Goal: Check status: Check status

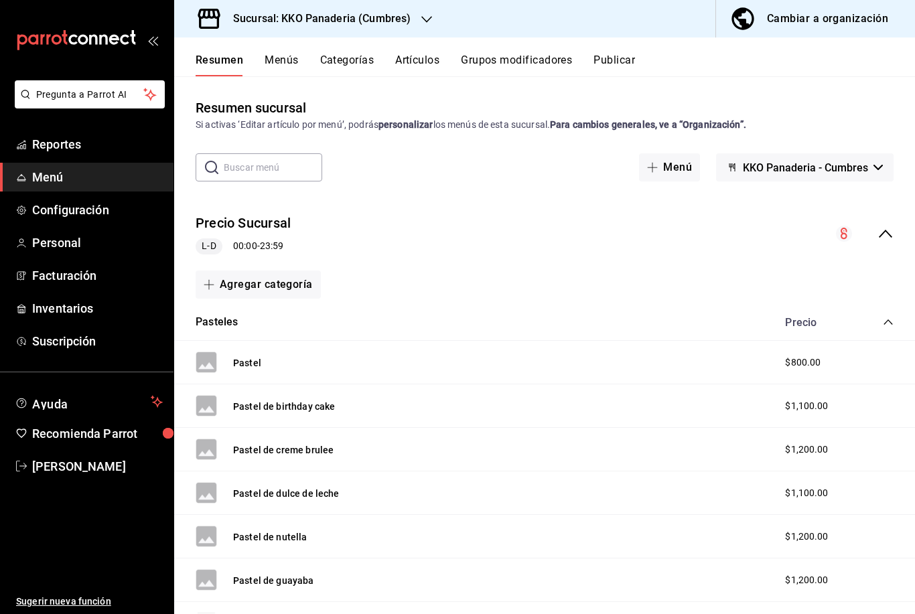
click at [109, 38] on icon "mailbox folders" at bounding box center [114, 39] width 10 height 10
click at [54, 151] on span "Reportes" at bounding box center [97, 144] width 131 height 18
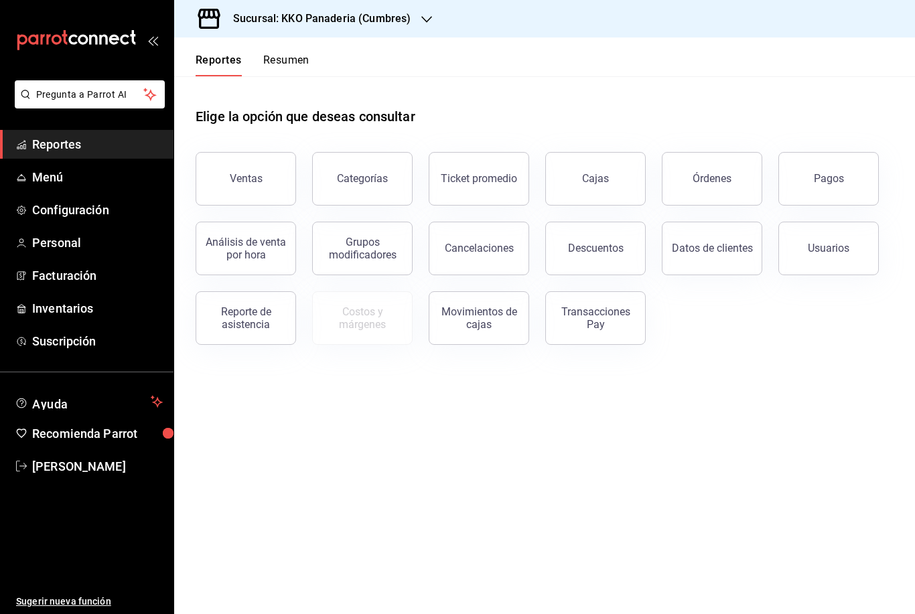
click at [294, 54] on button "Resumen" at bounding box center [286, 65] width 46 height 23
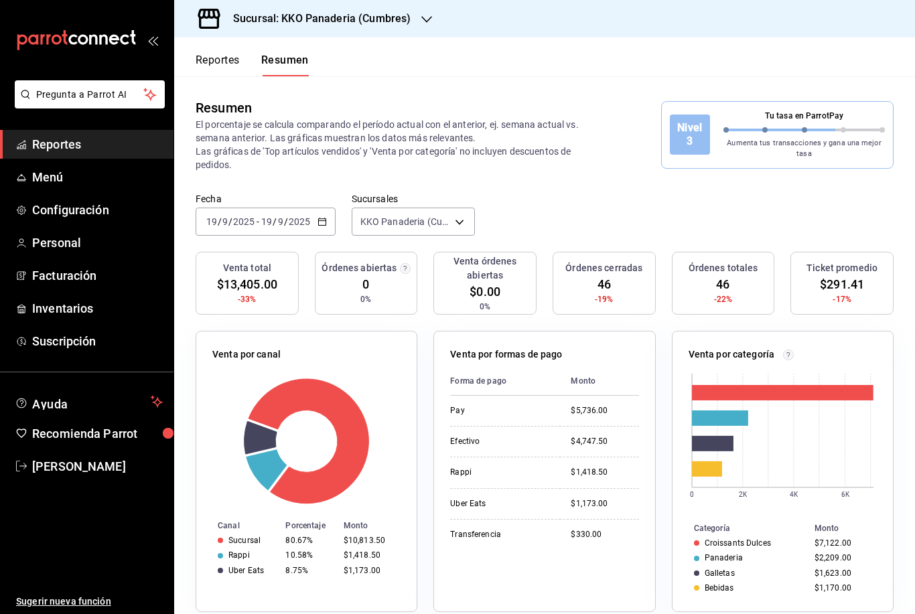
click at [218, 204] on div "Fecha [DATE] [DATE] - [DATE] [DATE]" at bounding box center [266, 214] width 140 height 43
click at [222, 216] on input "9" at bounding box center [225, 221] width 7 height 11
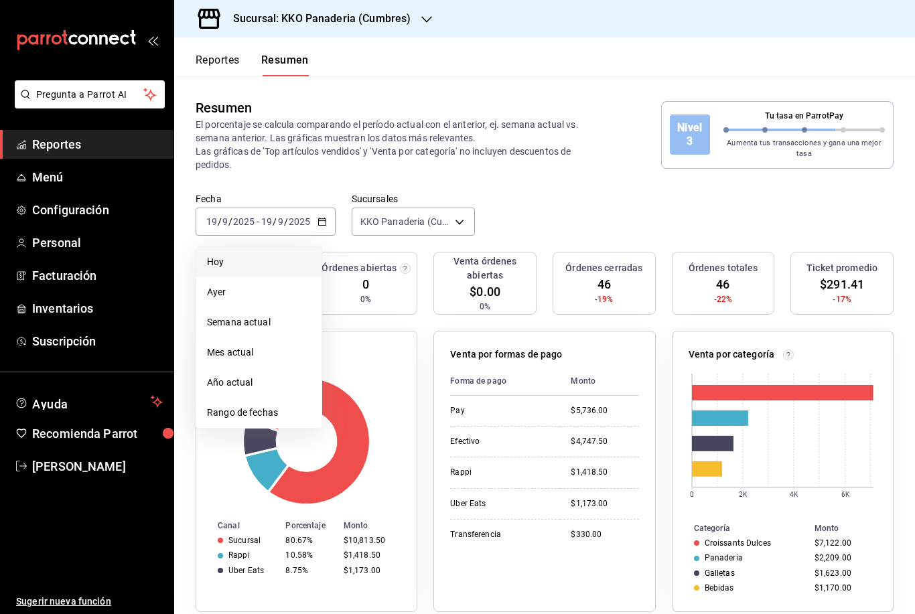
click at [208, 260] on span "Hoy" at bounding box center [259, 262] width 104 height 14
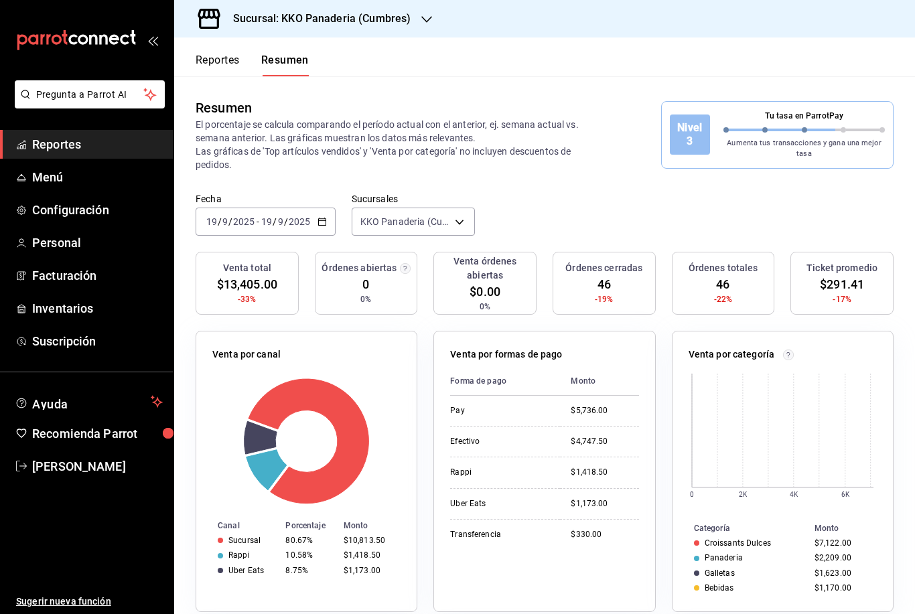
click at [216, 220] on input "19" at bounding box center [212, 221] width 12 height 11
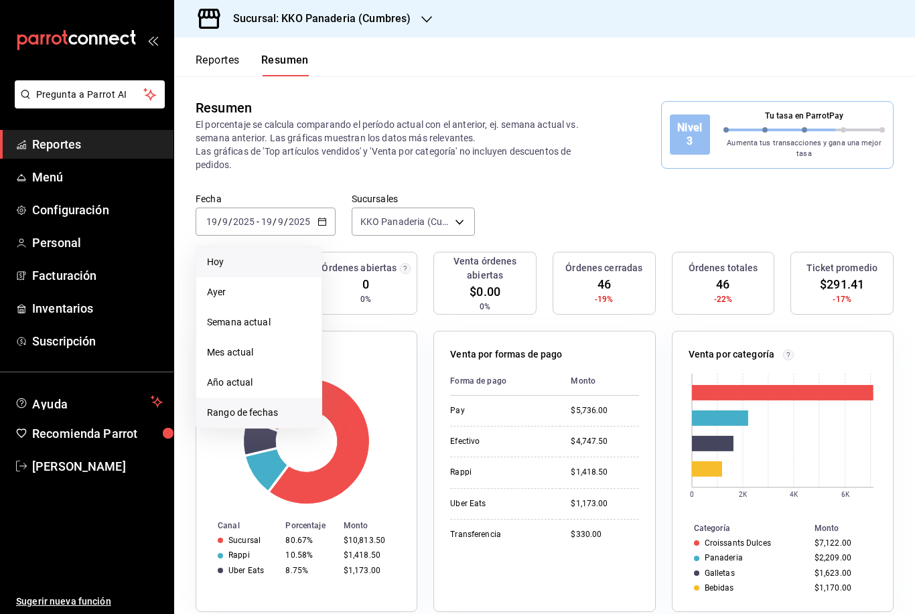
click at [215, 411] on span "Rango de fechas" at bounding box center [259, 413] width 104 height 14
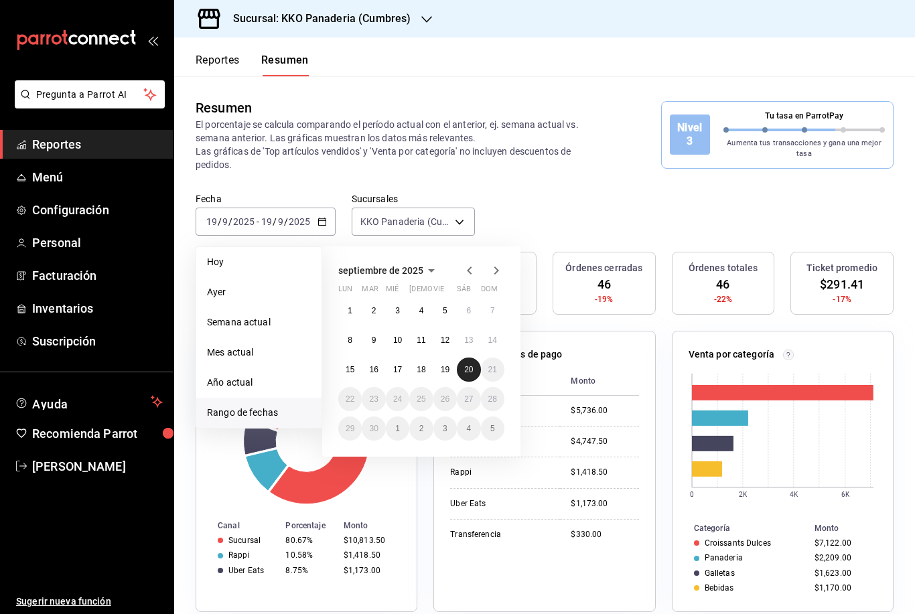
click at [470, 369] on abbr "20" at bounding box center [468, 369] width 9 height 9
click at [469, 369] on abbr "20" at bounding box center [468, 369] width 9 height 9
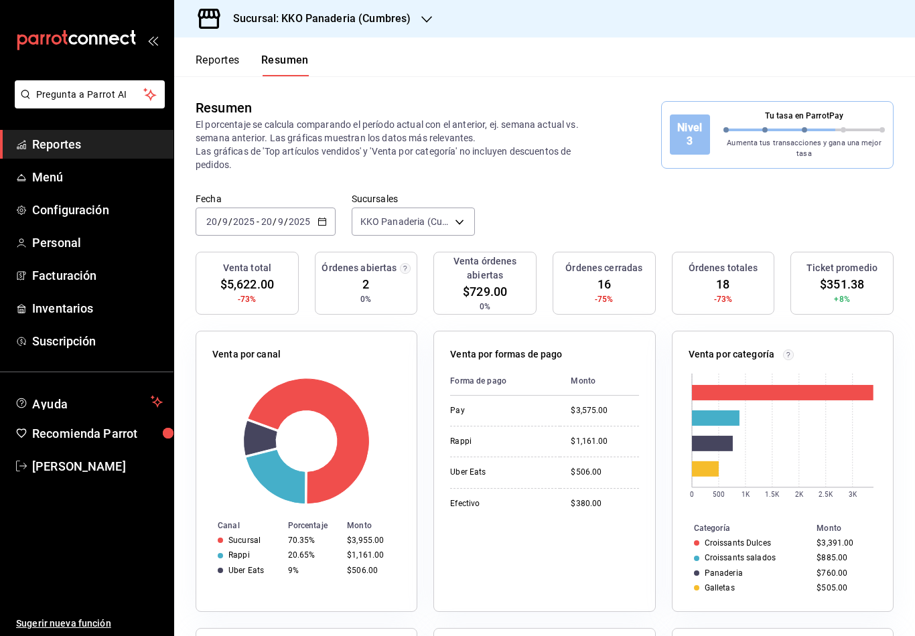
click at [218, 47] on div "Reportes Resumen" at bounding box center [241, 57] width 135 height 39
click at [223, 62] on button "Reportes" at bounding box center [218, 65] width 44 height 23
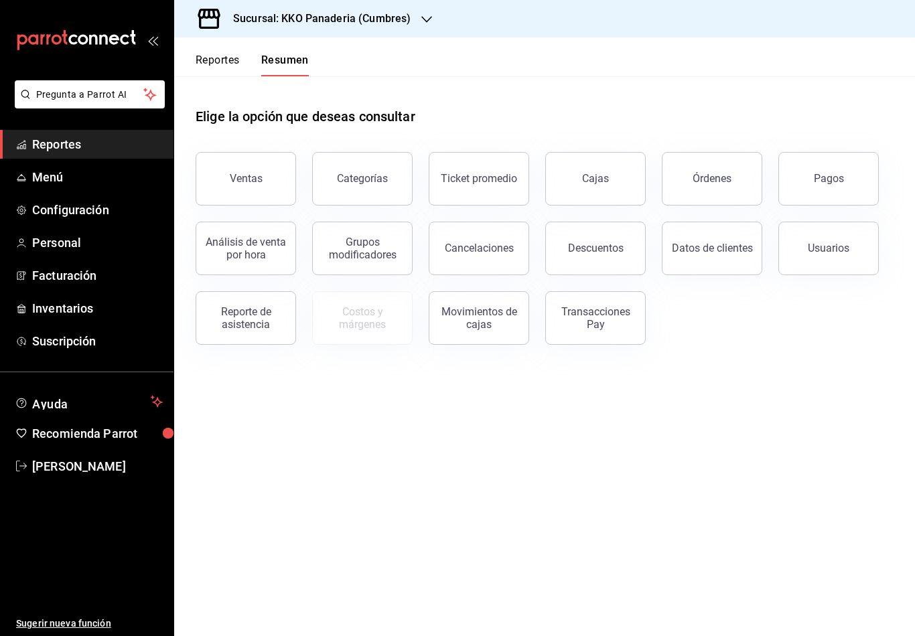
click at [208, 58] on button "Reportes" at bounding box center [218, 65] width 44 height 23
click at [283, 61] on button "Resumen" at bounding box center [286, 65] width 46 height 23
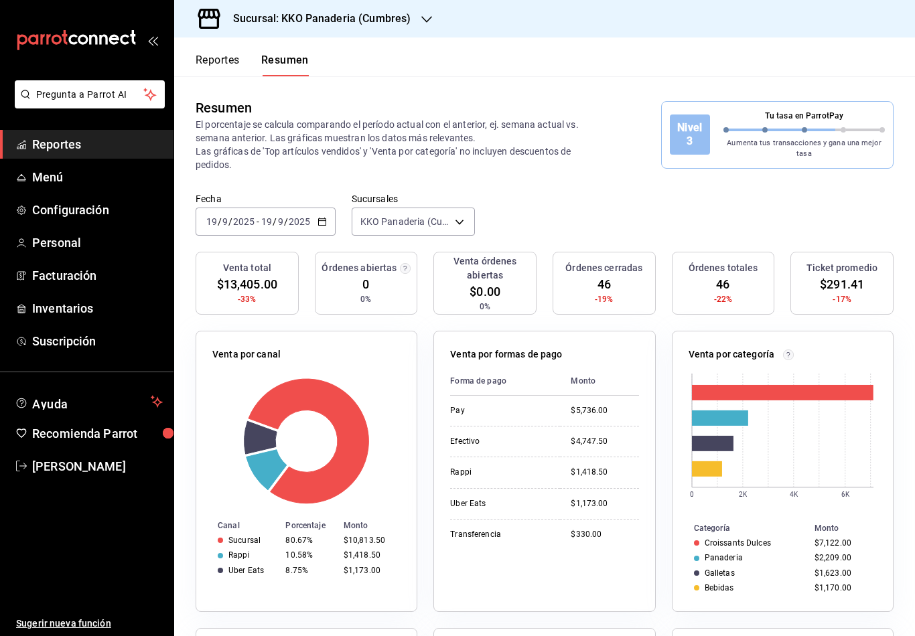
click at [257, 212] on div "[DATE] [DATE] - [DATE] [DATE]" at bounding box center [266, 222] width 140 height 28
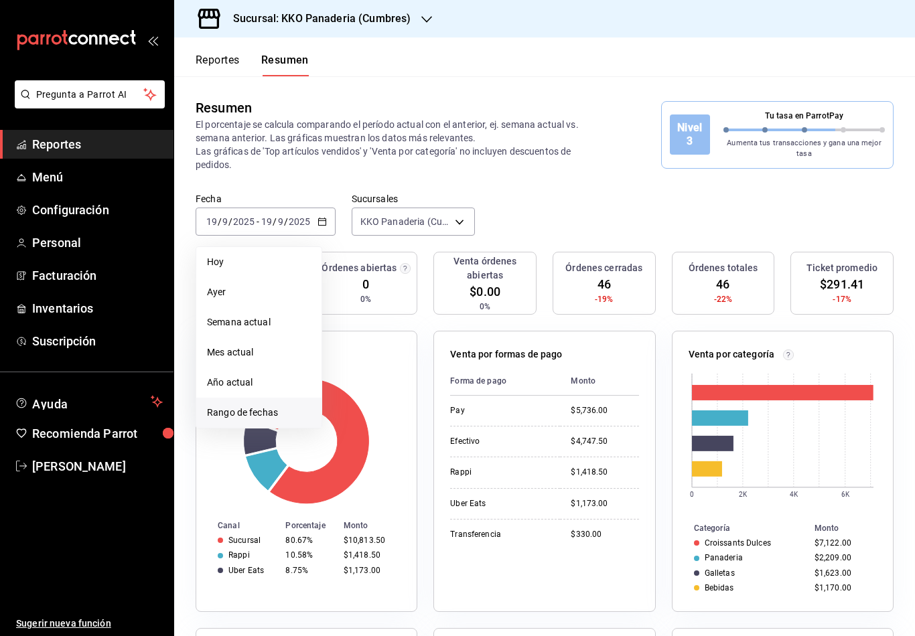
click at [243, 417] on span "Rango de fechas" at bounding box center [259, 413] width 104 height 14
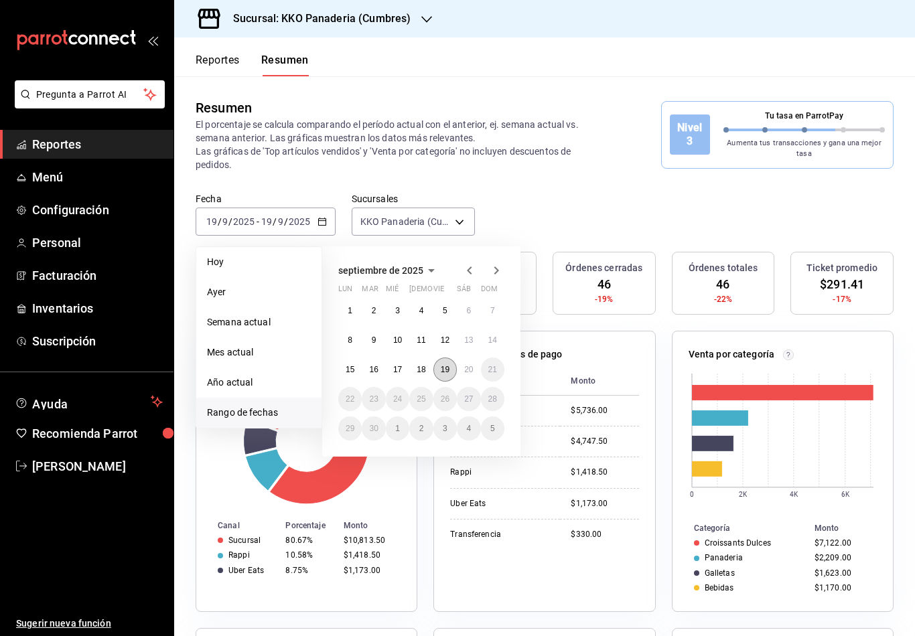
click at [452, 374] on button "19" at bounding box center [444, 370] width 23 height 24
click at [462, 370] on button "20" at bounding box center [468, 370] width 23 height 24
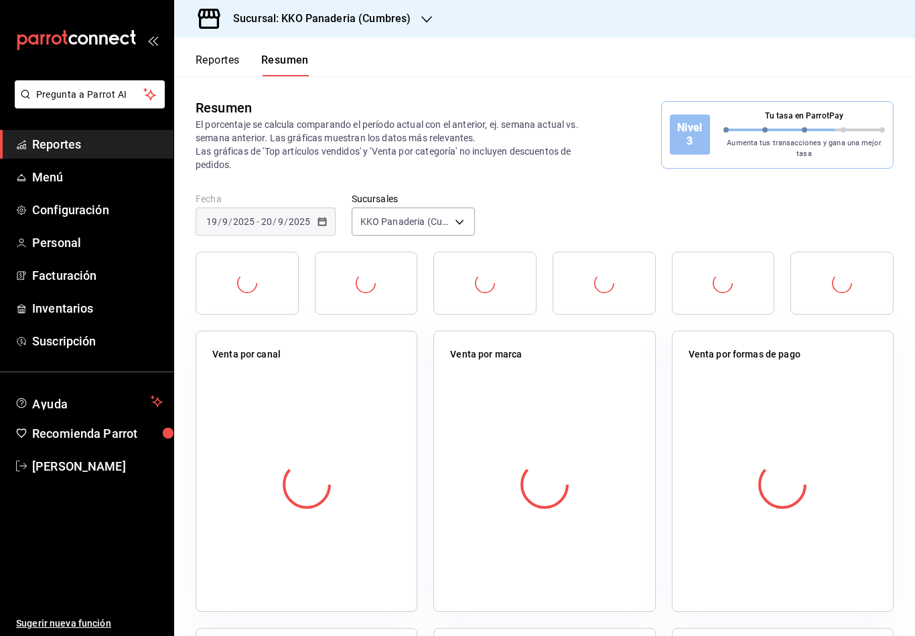
click at [462, 370] on div at bounding box center [544, 485] width 188 height 236
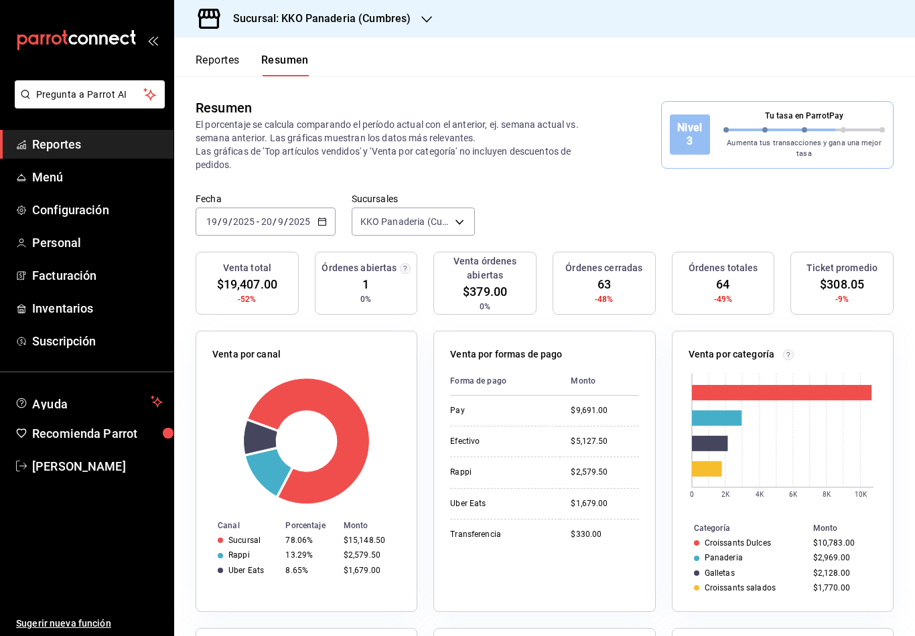
click at [232, 220] on input "2025" at bounding box center [243, 221] width 23 height 11
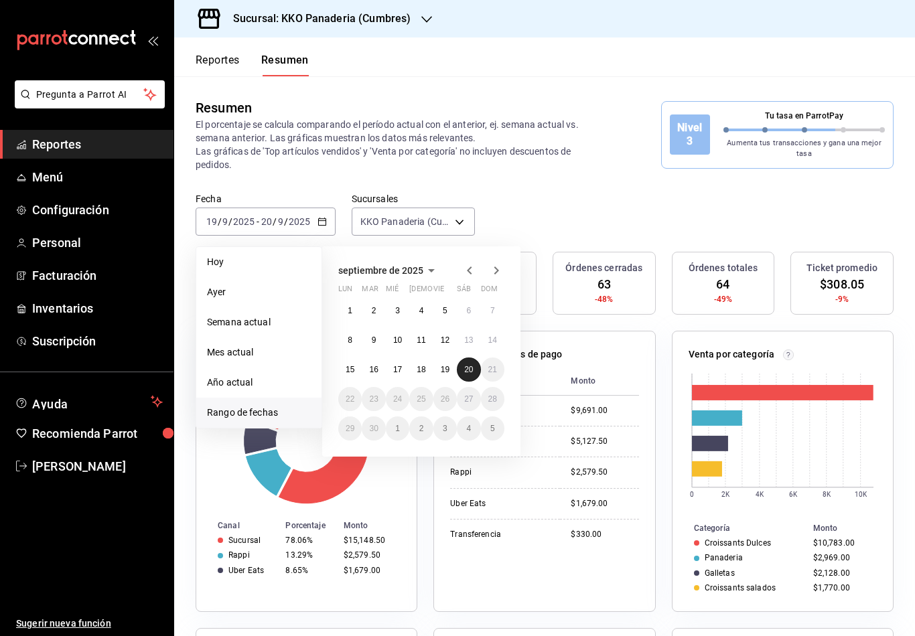
click at [466, 376] on button "20" at bounding box center [468, 370] width 23 height 24
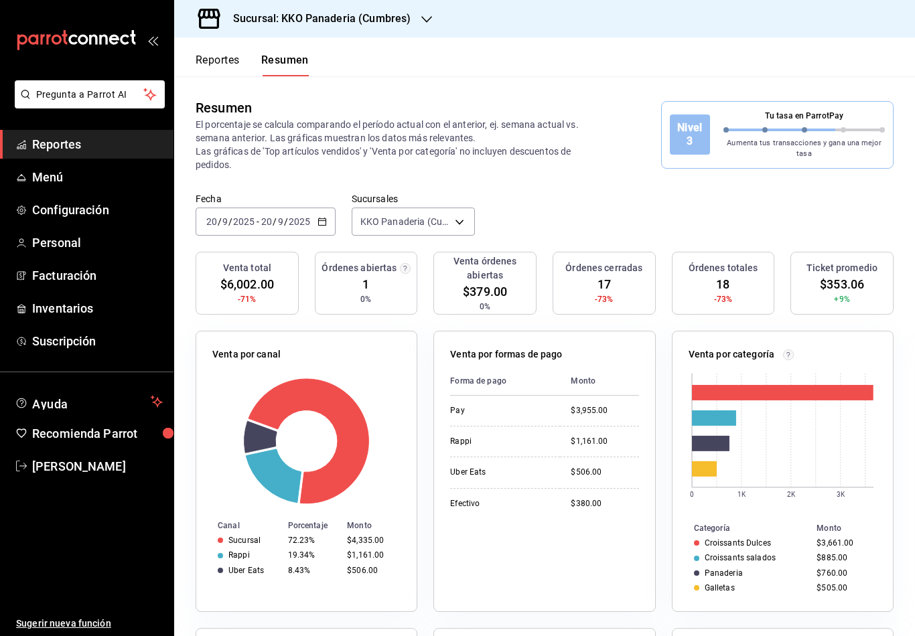
click at [281, 19] on h3 "Sucursal: KKO Panaderia (Cumbres)" at bounding box center [316, 19] width 188 height 16
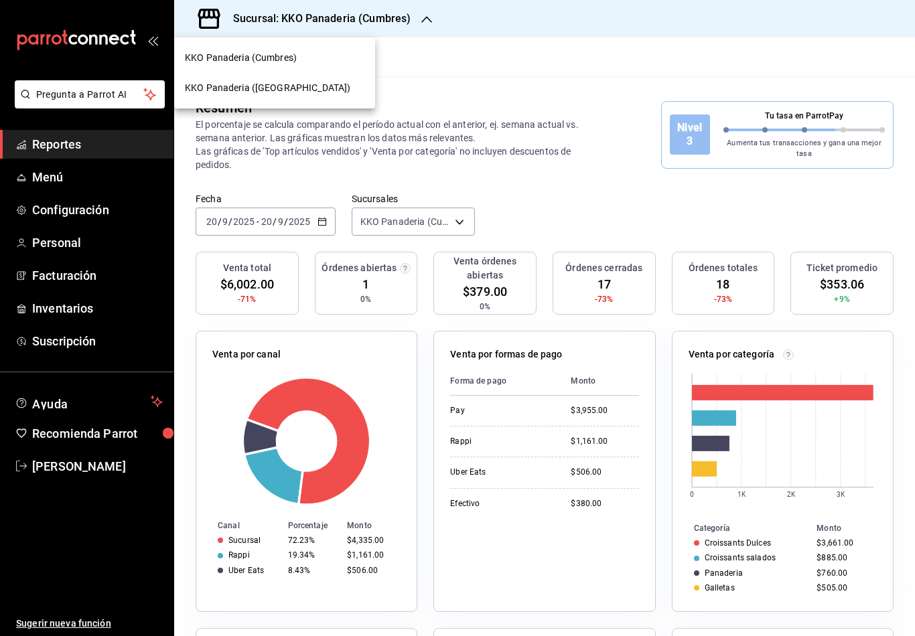
click at [425, 96] on div at bounding box center [457, 318] width 915 height 636
